Goal: Task Accomplishment & Management: Manage account settings

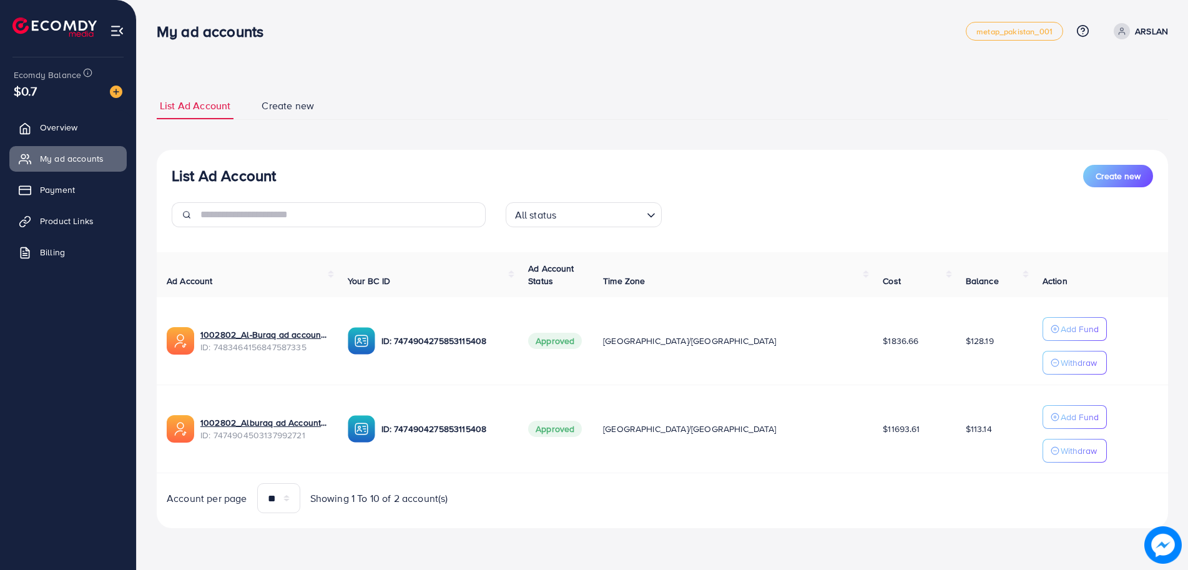
click at [399, 527] on div "List Ad Account Create new All status Loading... Ad Account Your BC ID Ad Accou…" at bounding box center [662, 339] width 1011 height 379
drag, startPoint x: 399, startPoint y: 527, endPoint x: 375, endPoint y: 529, distance: 23.9
drag, startPoint x: 375, startPoint y: 529, endPoint x: 281, endPoint y: 545, distance: 95.6
click at [347, 531] on div "List Ad Account Create new List Ad Account Create new All status Loading... Ad …" at bounding box center [662, 310] width 1011 height 466
click at [286, 551] on div "List Ad Account Create new List Ad Account Create new All status Loading... Ad …" at bounding box center [662, 281] width 1051 height 563
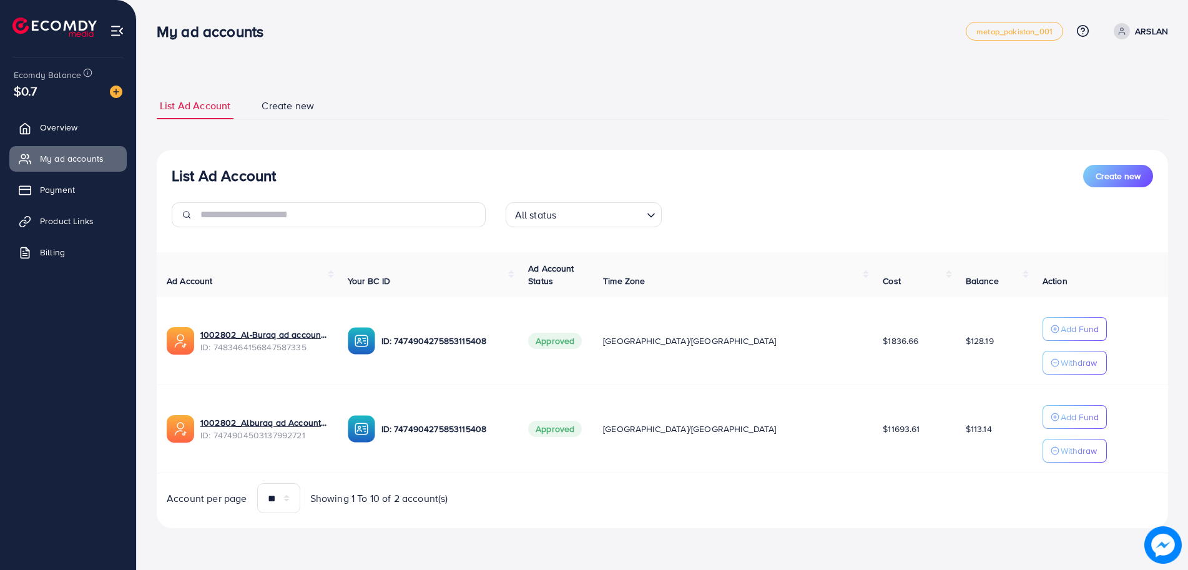
drag, startPoint x: 286, startPoint y: 551, endPoint x: 258, endPoint y: 546, distance: 28.7
click at [253, 546] on div "List Ad Account Create new List Ad Account Create new All status Loading... Ad …" at bounding box center [662, 281] width 1051 height 563
click at [375, 161] on div "List Ad Account Create new All status Loading... Ad Account Your BC ID Ad Accou…" at bounding box center [662, 339] width 1011 height 379
drag, startPoint x: 375, startPoint y: 161, endPoint x: 340, endPoint y: 160, distance: 35.0
drag, startPoint x: 340, startPoint y: 160, endPoint x: 317, endPoint y: 116, distance: 50.3
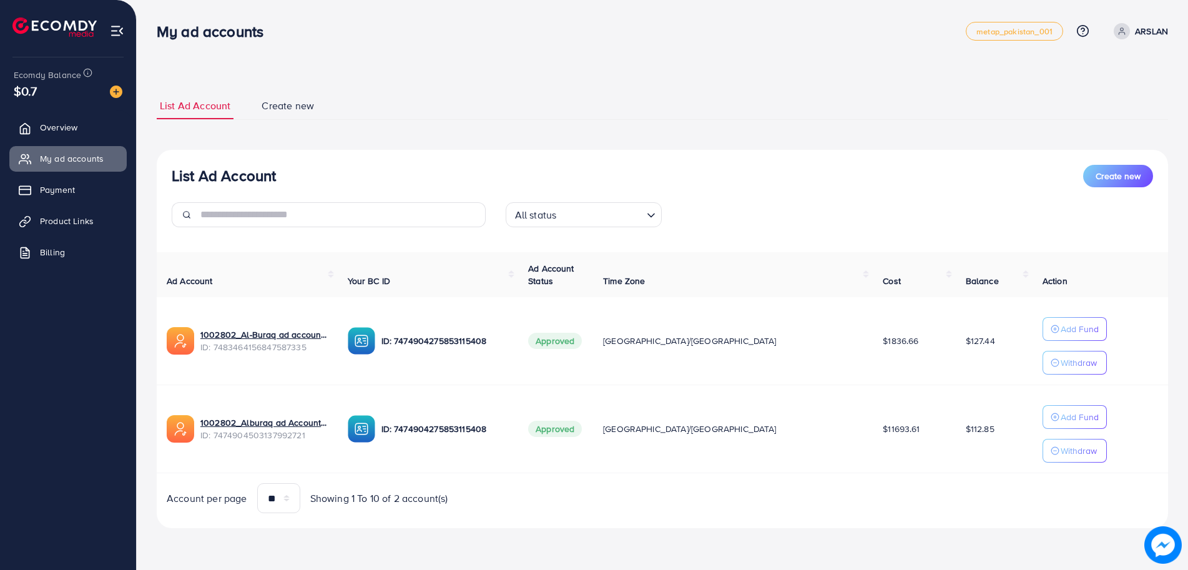
click at [321, 168] on div "List Ad Account Create new" at bounding box center [663, 176] width 982 height 22
click at [302, 14] on div "My ad accounts metap_pakistan_001 Help Center Contact Support Plans and Pricing…" at bounding box center [662, 31] width 1011 height 35
drag, startPoint x: 302, startPoint y: 14, endPoint x: 292, endPoint y: 7, distance: 12.5
click at [292, 7] on div "List Ad Account Create new List Ad Account Create new All status Loading... Ad …" at bounding box center [662, 281] width 1051 height 563
click at [302, 14] on div "My ad accounts metap_pakistan_001 Help Center Contact Support Plans and Pricing…" at bounding box center [662, 31] width 1011 height 35
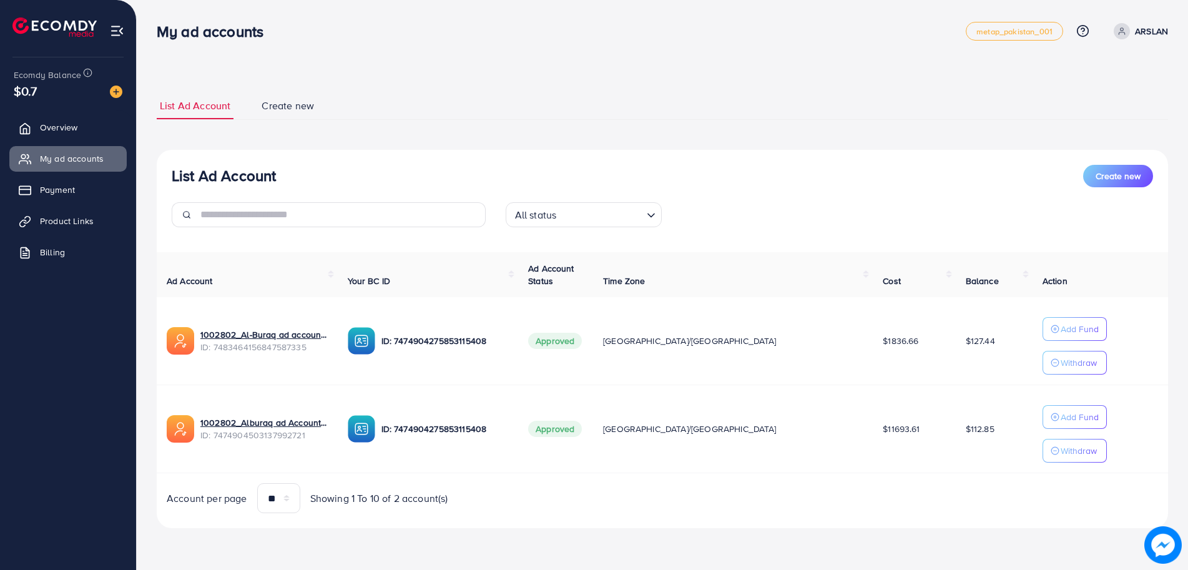
click at [335, 14] on div "My ad accounts metap_pakistan_001 Help Center Contact Support Plans and Pricing…" at bounding box center [662, 31] width 1011 height 35
click at [260, 6] on div "List Ad Account Create new List Ad Account Create new All status Loading... Ad …" at bounding box center [662, 281] width 1051 height 563
drag, startPoint x: 305, startPoint y: 36, endPoint x: 303, endPoint y: 19, distance: 17.7
click at [303, 19] on div "My ad accounts metap_pakistan_001 Help Center Contact Support Plans and Pricing…" at bounding box center [662, 31] width 1011 height 35
drag, startPoint x: 354, startPoint y: 47, endPoint x: 323, endPoint y: 42, distance: 31.5
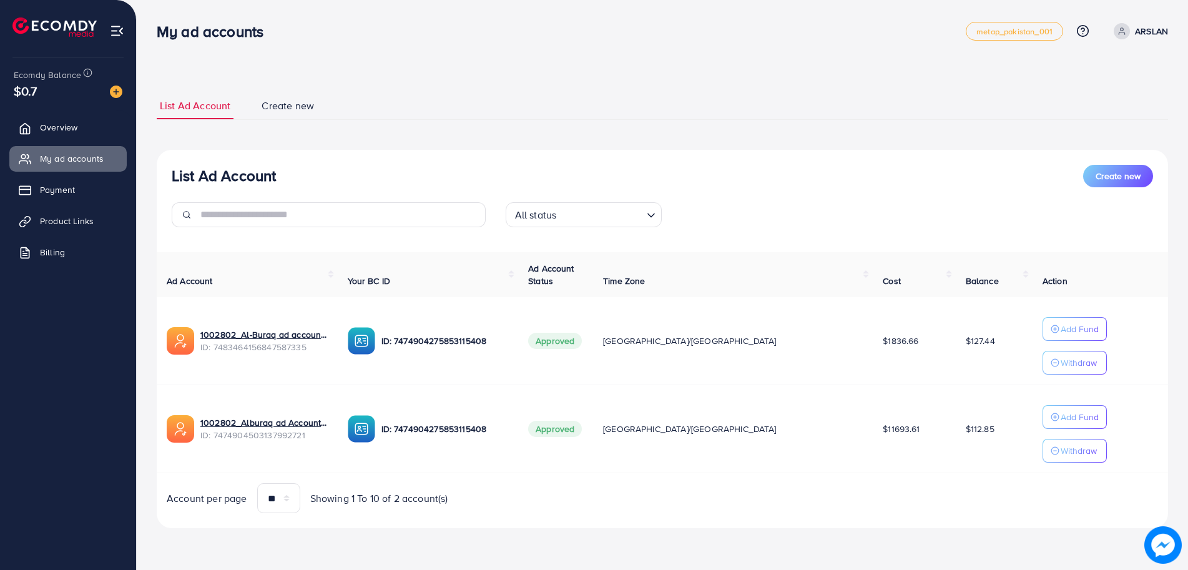
drag, startPoint x: 323, startPoint y: 42, endPoint x: 302, endPoint y: 38, distance: 21.7
click at [301, 37] on div "My ad accounts" at bounding box center [561, 31] width 809 height 18
click at [350, 82] on div "List Ad Account Create new List Ad Account Create new All status Loading... Ad …" at bounding box center [662, 310] width 1011 height 466
drag, startPoint x: 350, startPoint y: 82, endPoint x: 267, endPoint y: 66, distance: 84.6
click at [268, 66] on div "List Ad Account Create new List Ad Account Create new All status Loading... Ad …" at bounding box center [662, 281] width 1051 height 563
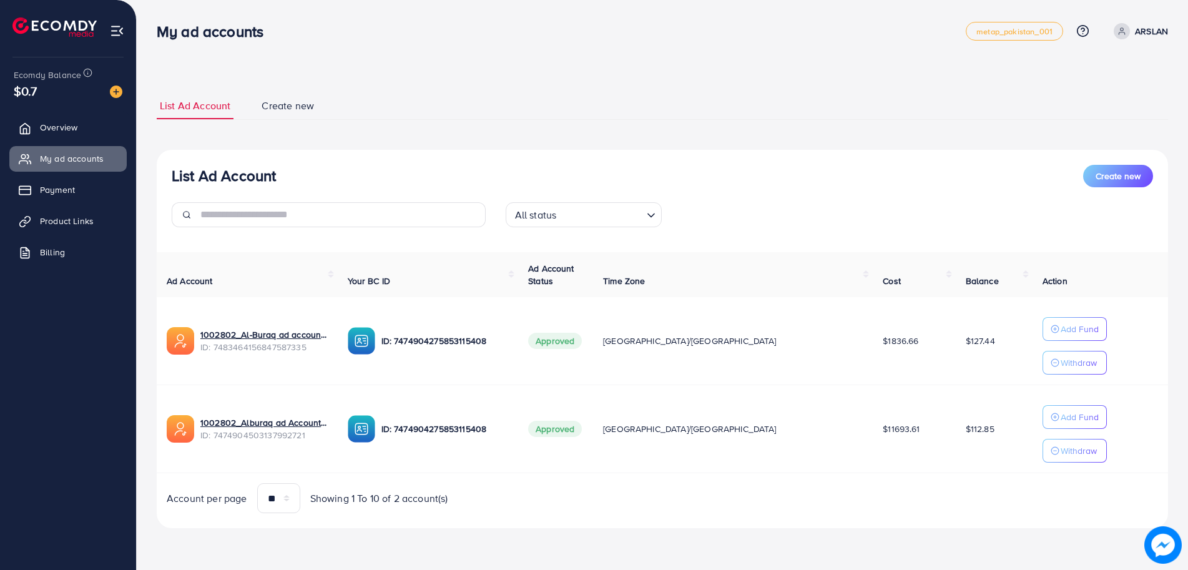
click at [278, 543] on div "List Ad Account Create new List Ad Account Create new All status Loading... Ad …" at bounding box center [662, 310] width 1011 height 466
drag, startPoint x: 278, startPoint y: 543, endPoint x: 245, endPoint y: 536, distance: 34.3
drag, startPoint x: 245, startPoint y: 536, endPoint x: 231, endPoint y: 541, distance: 14.6
click at [231, 541] on div "List Ad Account Create new List Ad Account Create new All status Loading... Ad …" at bounding box center [662, 310] width 1011 height 466
click at [277, 547] on div "List Ad Account Create new List Ad Account Create new All status Loading... Ad …" at bounding box center [662, 281] width 1051 height 563
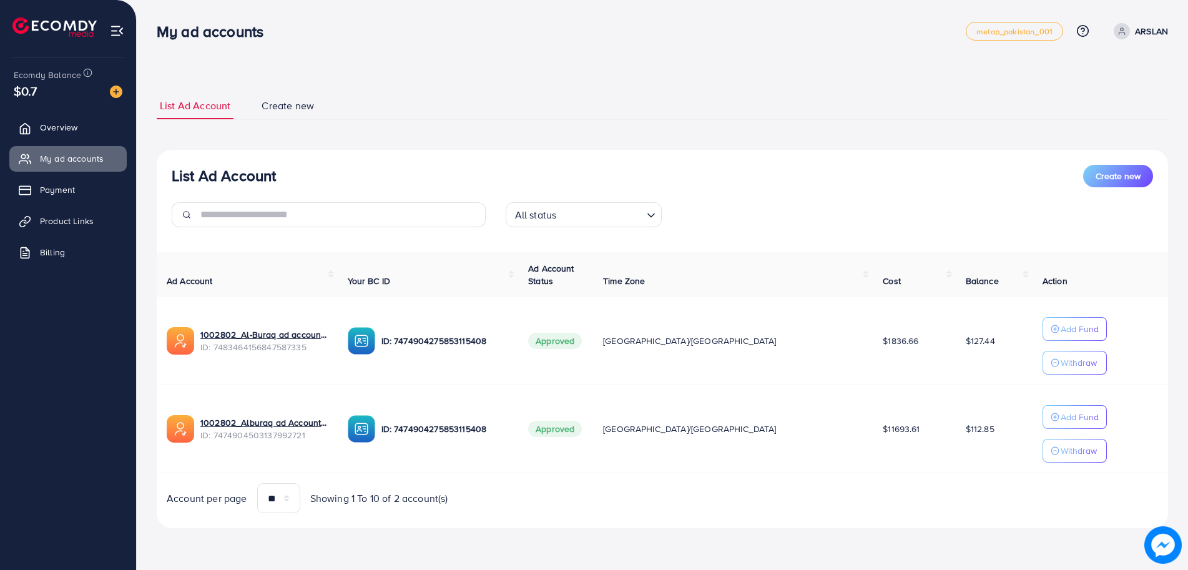
drag, startPoint x: 277, startPoint y: 547, endPoint x: 253, endPoint y: 548, distance: 23.1
click at [254, 548] on div "List Ad Account Create new List Ad Account Create new All status Loading... Ad …" at bounding box center [662, 281] width 1051 height 563
click at [244, 552] on div "List Ad Account Create new List Ad Account Create new All status Loading... Ad …" at bounding box center [662, 281] width 1051 height 563
click at [238, 552] on div "List Ad Account Create new List Ad Account Create new All status Loading... Ad …" at bounding box center [662, 281] width 1051 height 563
click at [274, 545] on div "List Ad Account Create new List Ad Account Create new All status Loading... Ad …" at bounding box center [662, 281] width 1051 height 563
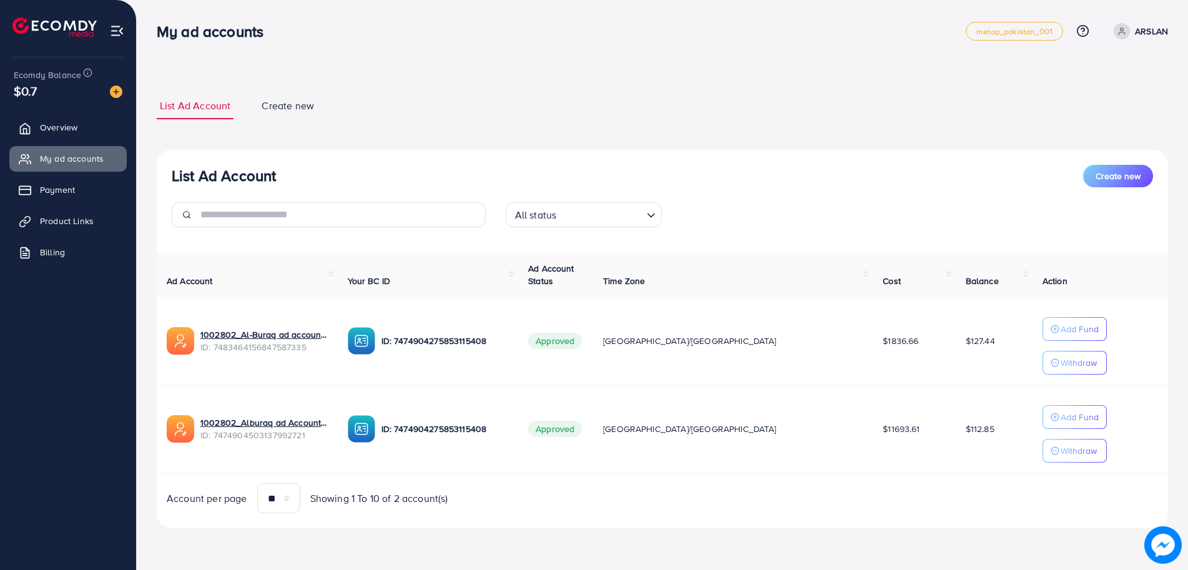
click at [257, 544] on div "List Ad Account Create new List Ad Account Create new All status Loading... Ad …" at bounding box center [662, 281] width 1051 height 563
drag, startPoint x: 257, startPoint y: 544, endPoint x: 249, endPoint y: 544, distance: 7.5
click at [249, 544] on div "List Ad Account Create new List Ad Account Create new All status Loading... Ad …" at bounding box center [662, 281] width 1051 height 563
drag, startPoint x: 526, startPoint y: 78, endPoint x: 454, endPoint y: 58, distance: 75.1
drag, startPoint x: 454, startPoint y: 58, endPoint x: 388, endPoint y: 41, distance: 68.5
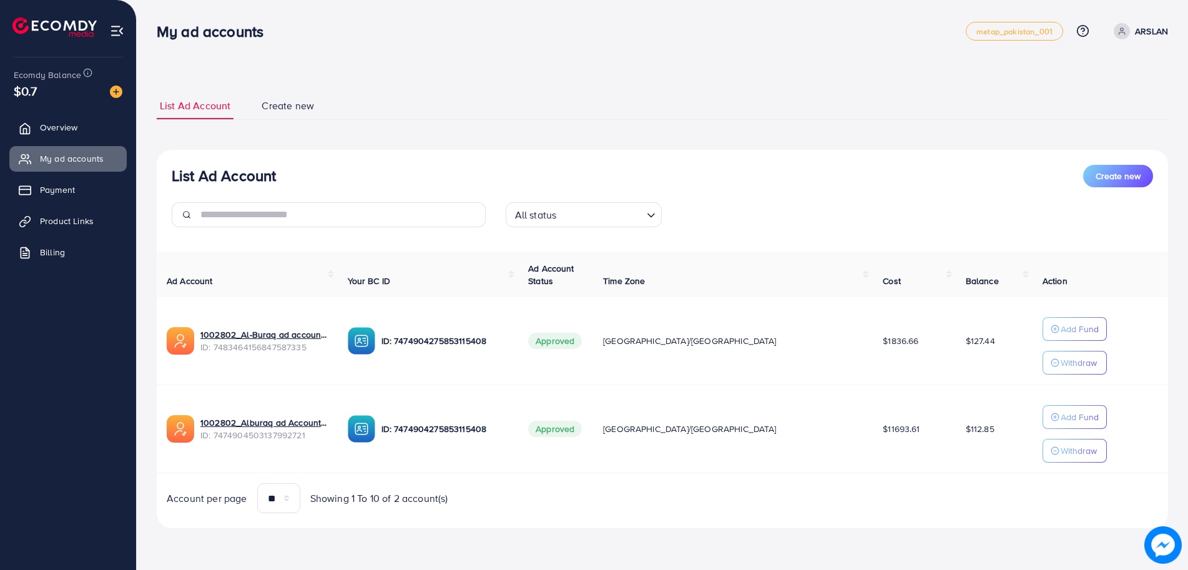
click at [388, 41] on div "My ad accounts metap_pakistan_001 Help Center Contact Support Plans and Pricing…" at bounding box center [662, 31] width 1011 height 35
